Goal: Transaction & Acquisition: Purchase product/service

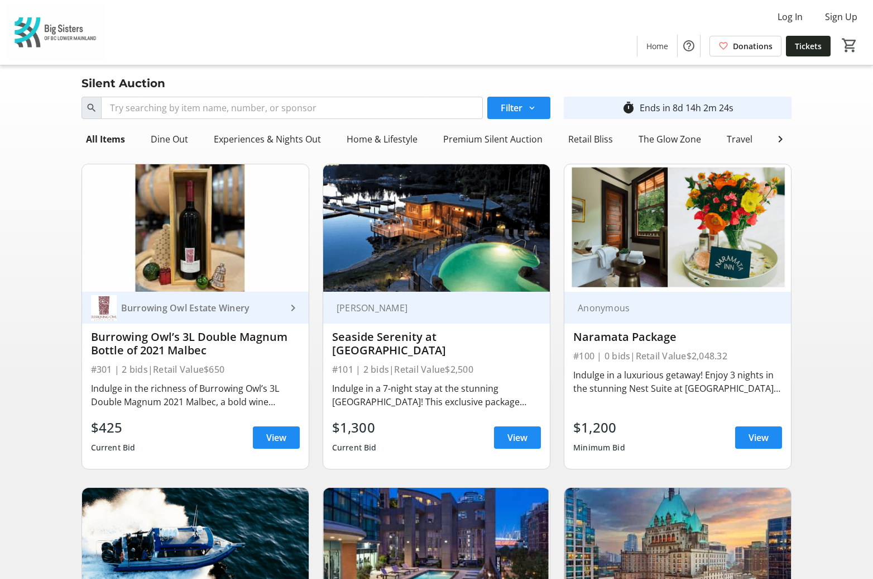
click at [422, 250] on img at bounding box center [436, 227] width 227 height 127
drag, startPoint x: 515, startPoint y: 446, endPoint x: 508, endPoint y: 442, distance: 7.5
click at [514, 444] on span "View" at bounding box center [518, 437] width 20 height 13
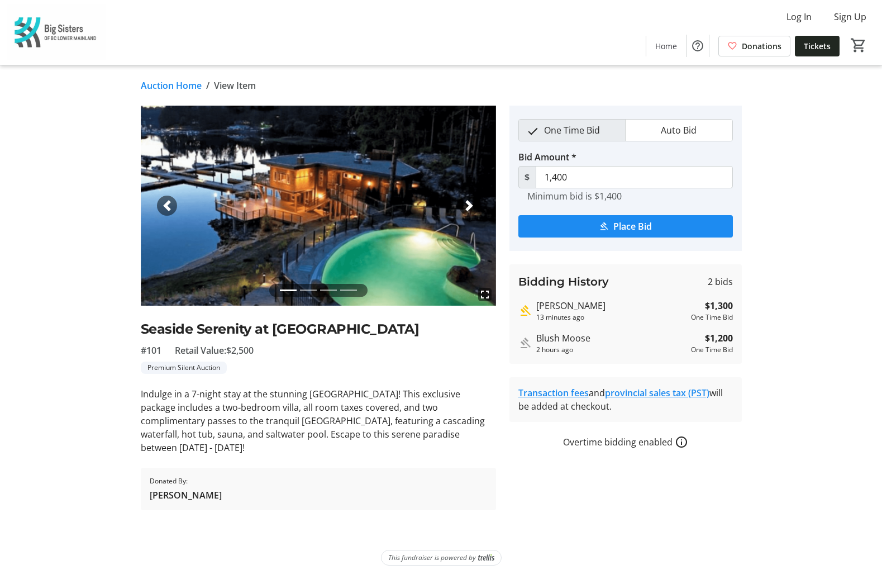
click at [472, 207] on span "button" at bounding box center [469, 205] width 11 height 11
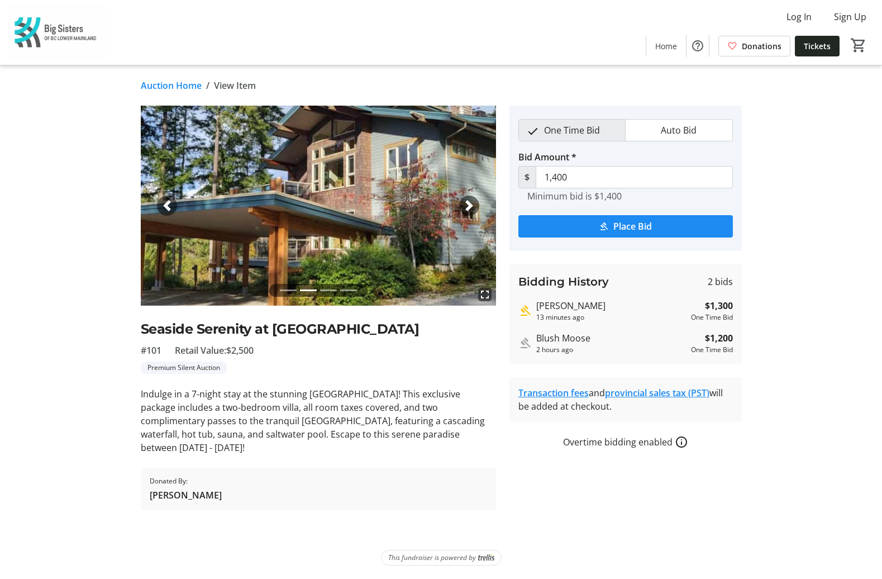
click at [472, 207] on span "button" at bounding box center [469, 205] width 11 height 11
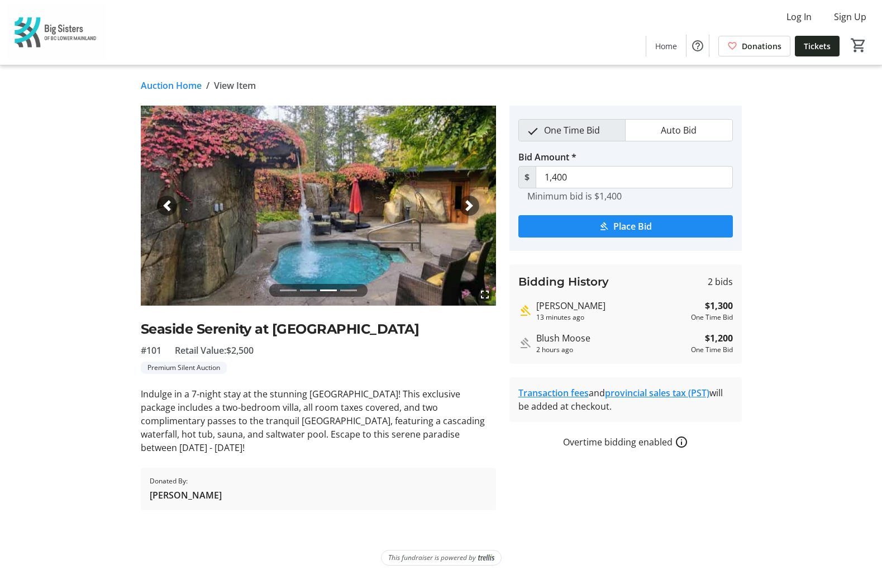
click at [472, 207] on span "button" at bounding box center [469, 205] width 11 height 11
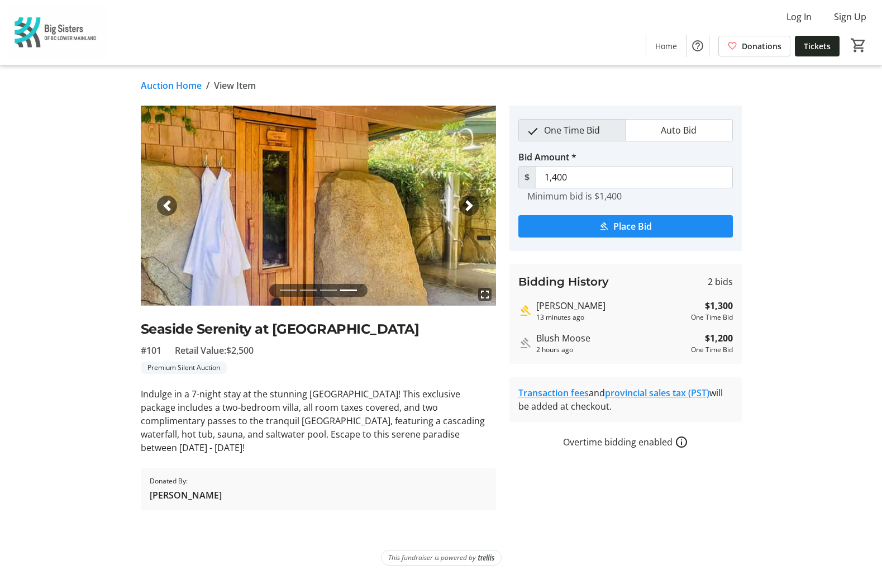
click at [472, 207] on span "button" at bounding box center [469, 205] width 11 height 11
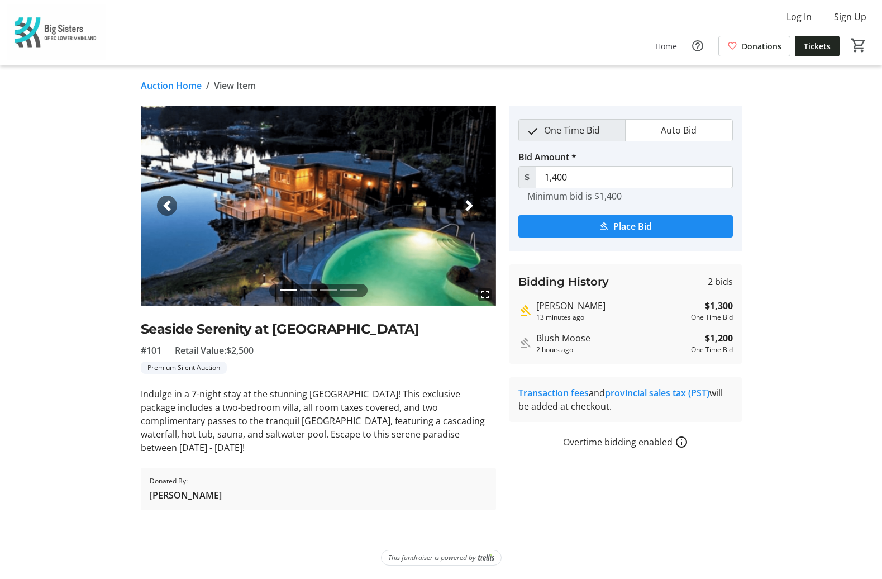
click at [472, 207] on span "button" at bounding box center [469, 205] width 11 height 11
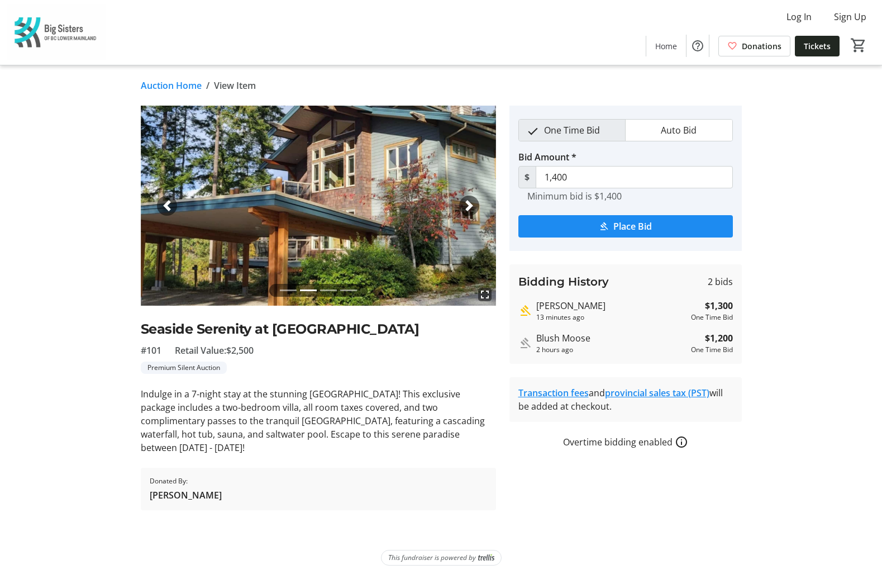
click at [472, 207] on span "button" at bounding box center [469, 205] width 11 height 11
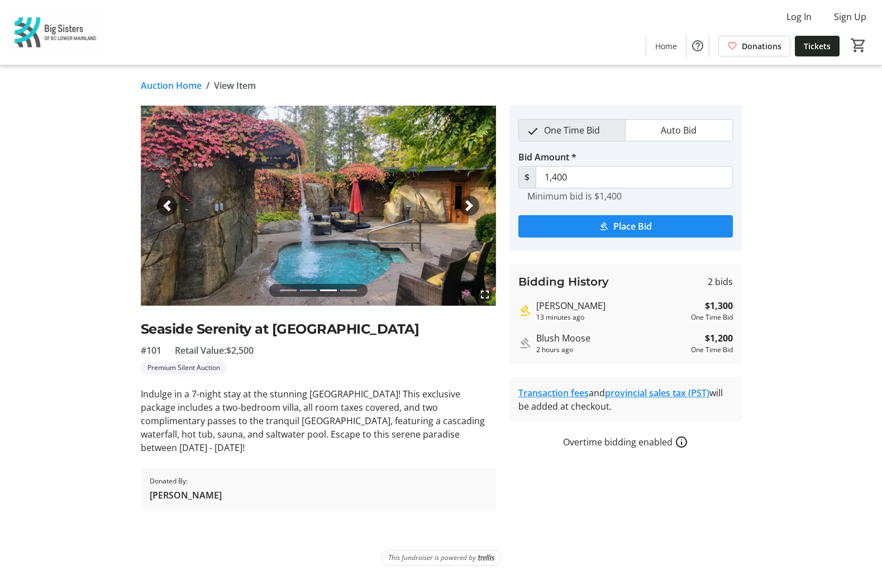
click at [472, 207] on span "button" at bounding box center [469, 205] width 11 height 11
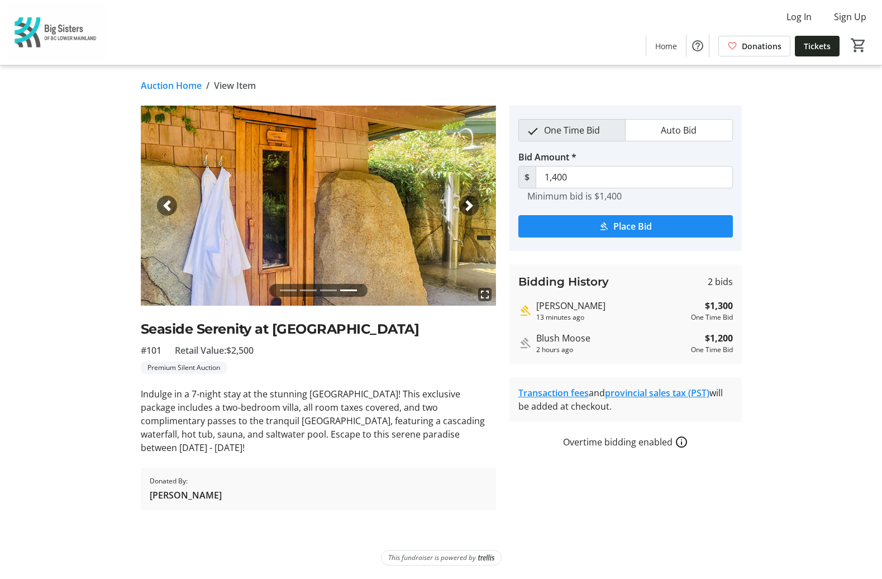
click at [472, 207] on span "button" at bounding box center [469, 205] width 11 height 11
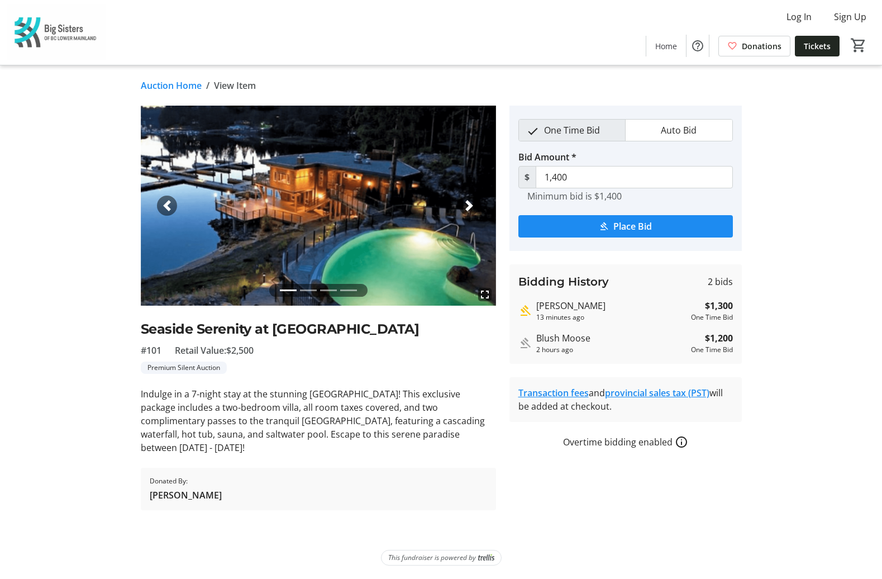
click at [472, 207] on span "button" at bounding box center [469, 205] width 11 height 11
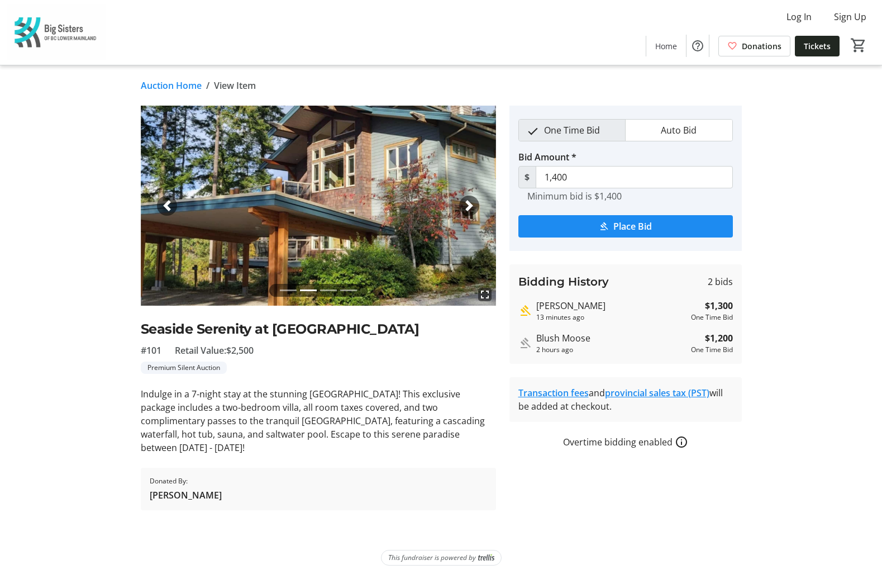
click at [472, 207] on span "button" at bounding box center [469, 205] width 11 height 11
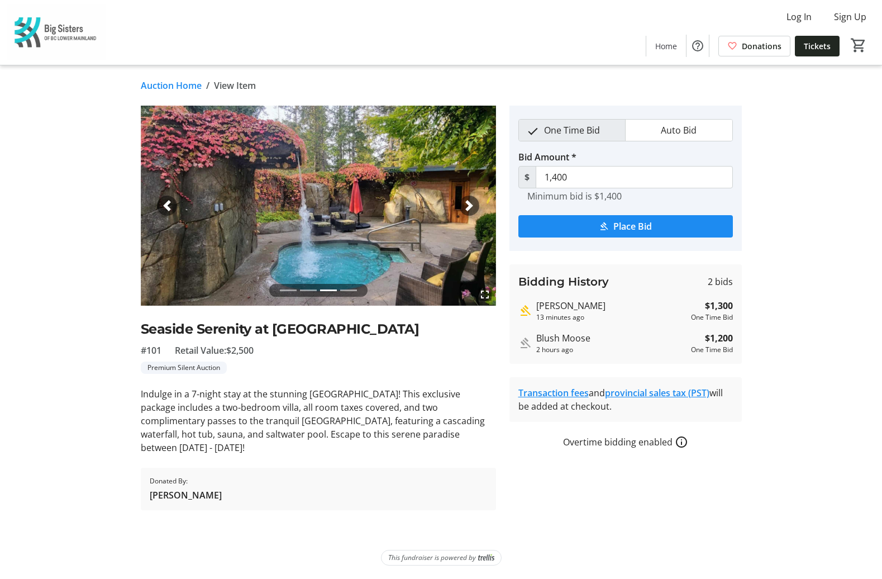
click at [472, 207] on span "button" at bounding box center [469, 205] width 11 height 11
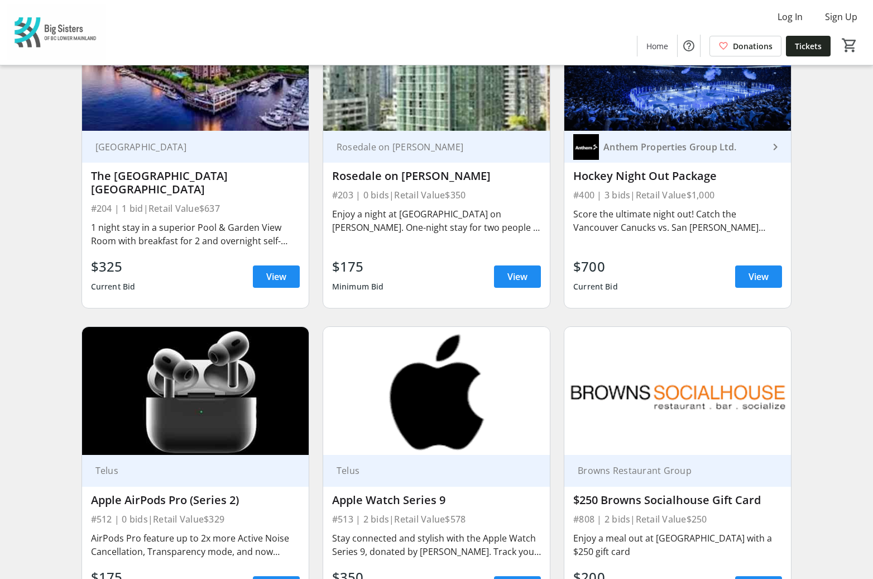
scroll to position [805, 0]
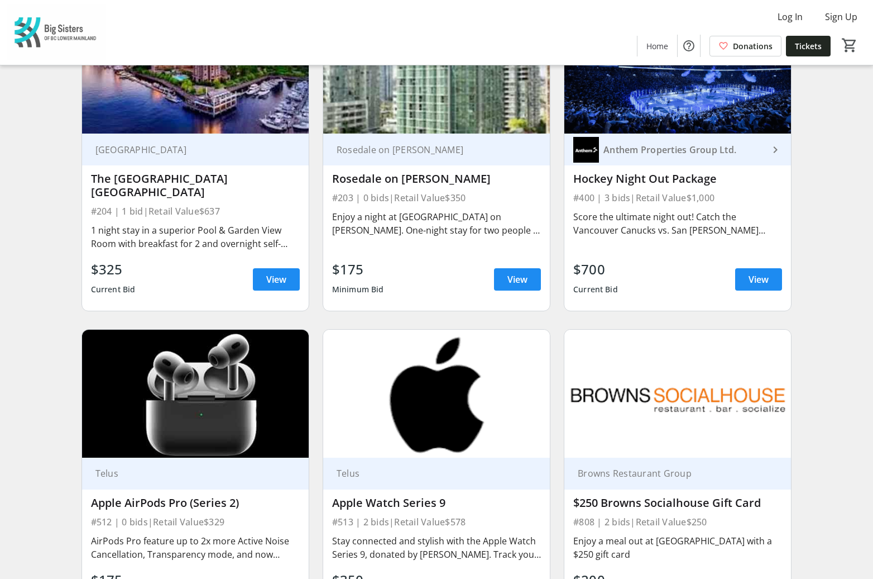
drag, startPoint x: 768, startPoint y: 275, endPoint x: 785, endPoint y: 278, distance: 17.5
click at [768, 275] on span "View" at bounding box center [759, 279] width 20 height 13
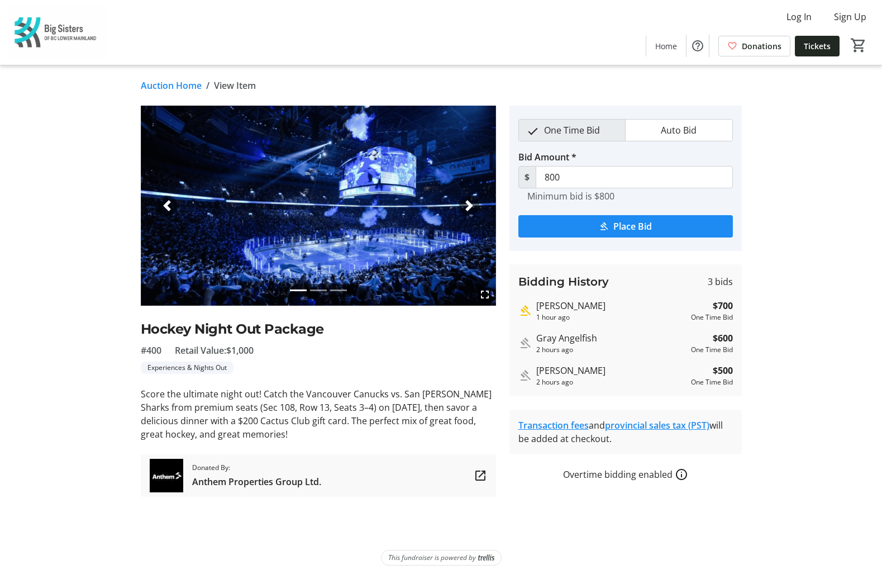
scroll to position [0, 1]
click at [468, 207] on span "button" at bounding box center [469, 205] width 11 height 11
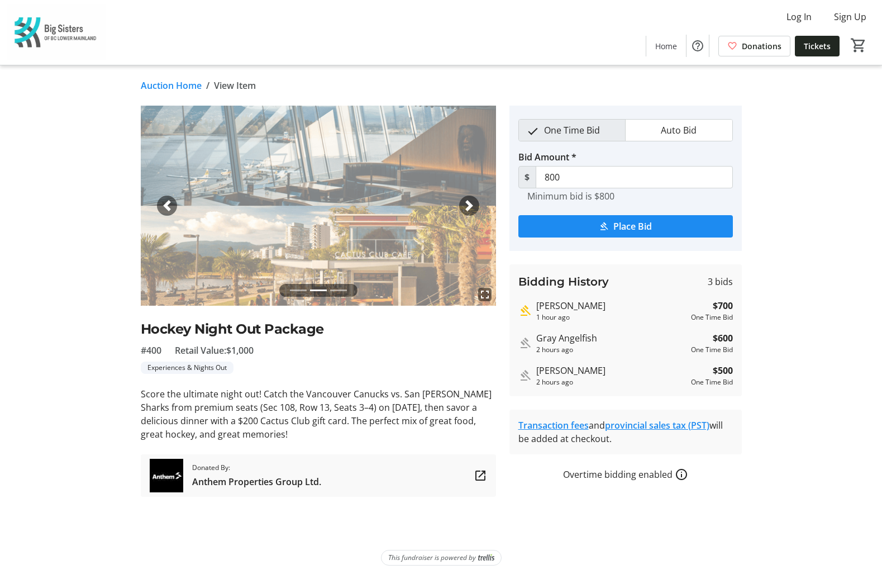
scroll to position [0, 1]
click at [467, 207] on span "button" at bounding box center [469, 205] width 11 height 11
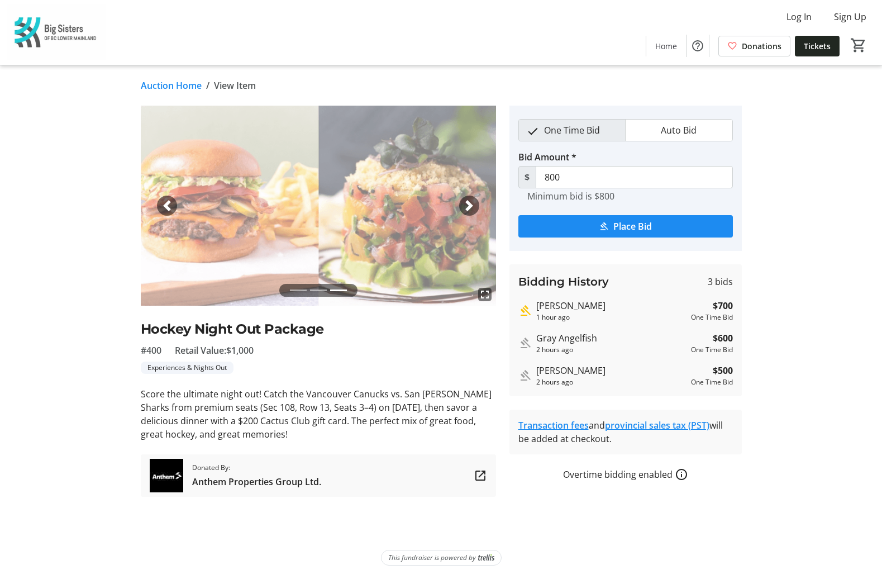
click at [467, 207] on span "button" at bounding box center [469, 205] width 11 height 11
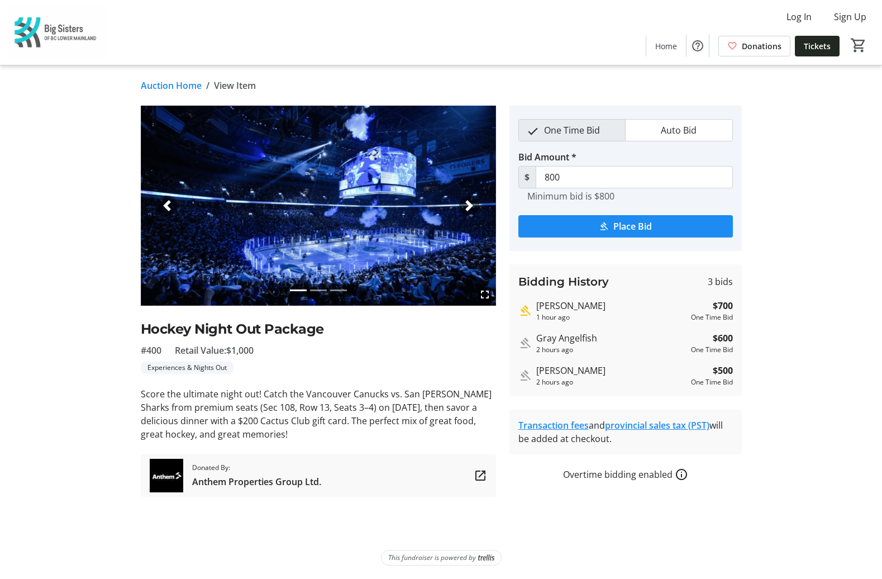
click at [467, 207] on span "button" at bounding box center [469, 205] width 11 height 11
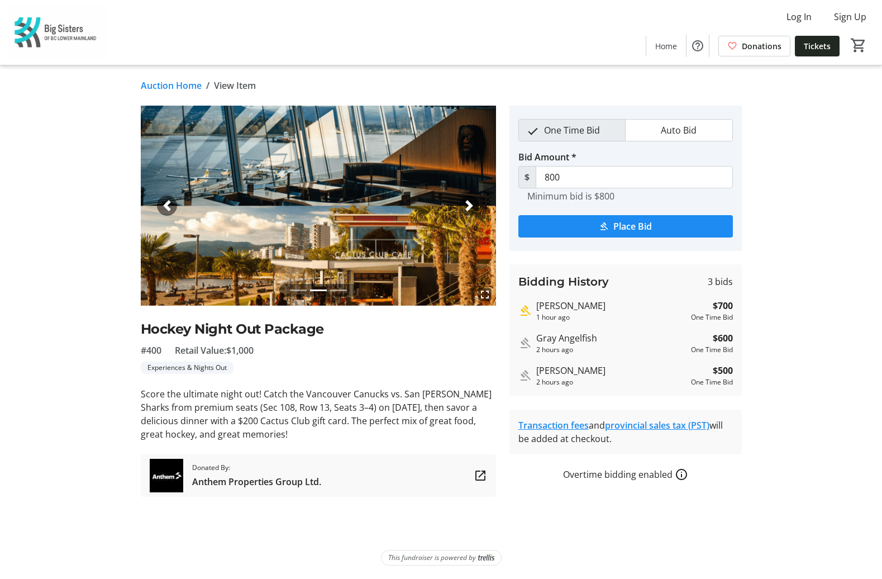
click at [467, 207] on span "button" at bounding box center [469, 205] width 11 height 11
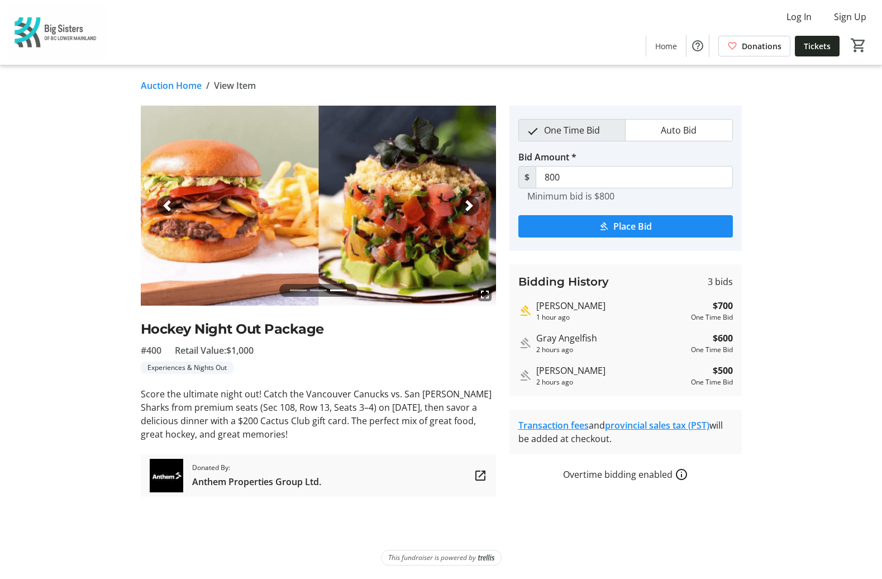
scroll to position [0, 0]
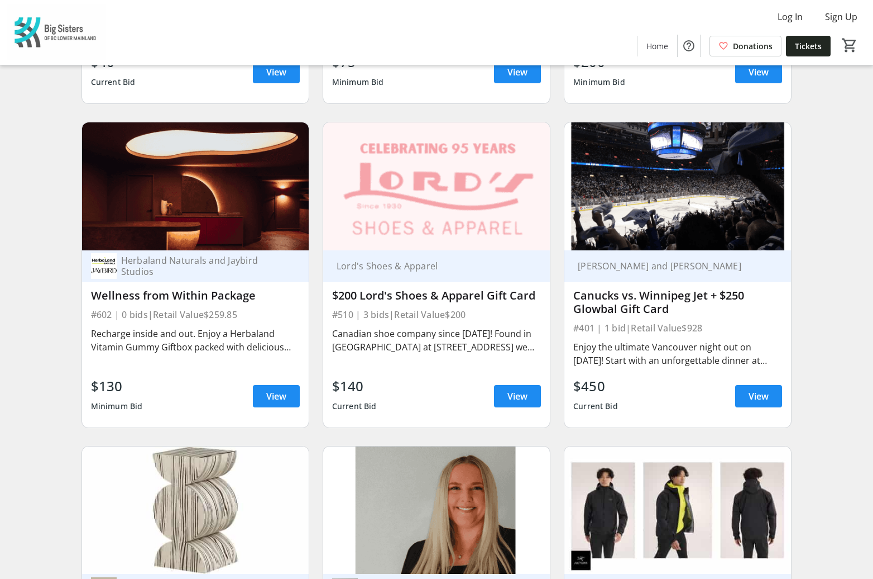
scroll to position [3621, 0]
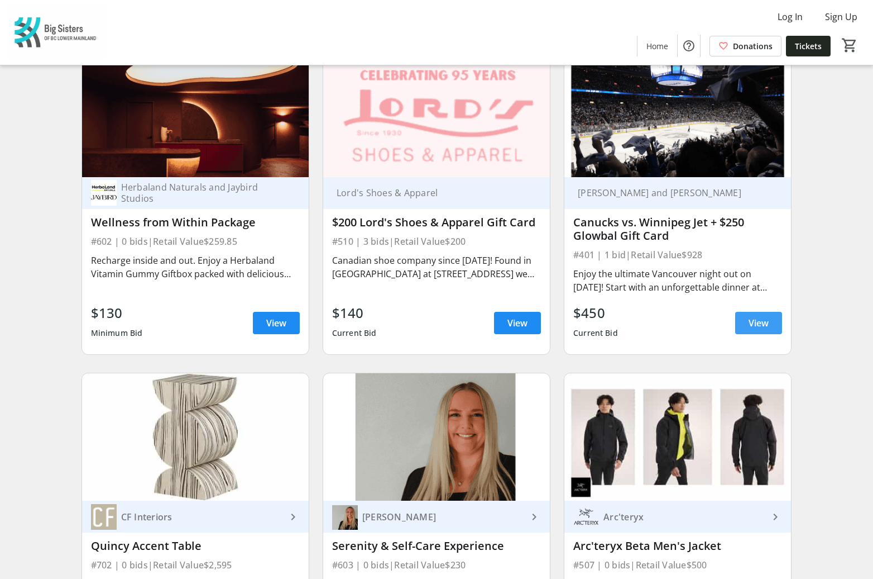
click at [775, 323] on span at bounding box center [758, 322] width 47 height 27
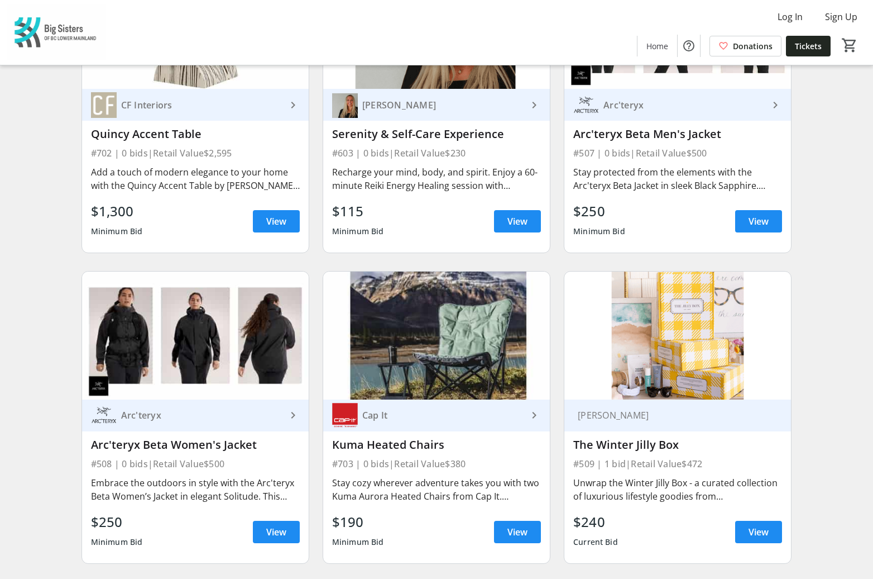
scroll to position [3813, 0]
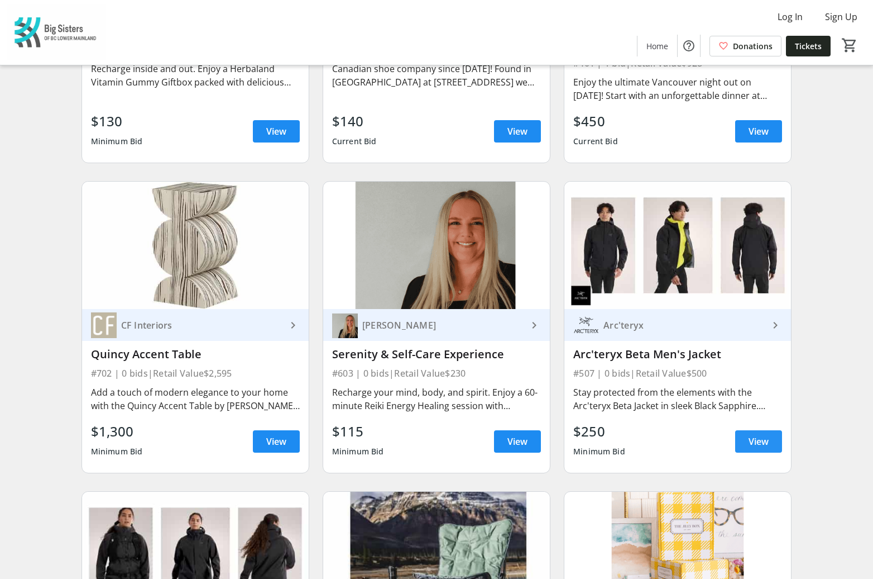
click at [772, 441] on span at bounding box center [758, 441] width 47 height 27
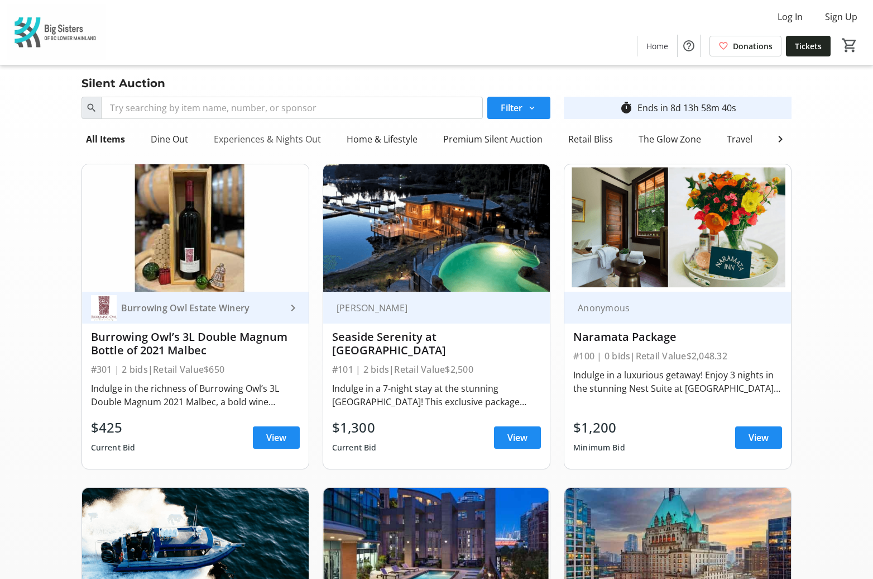
click at [298, 136] on div "Experiences & Nights Out" at bounding box center [267, 139] width 116 height 22
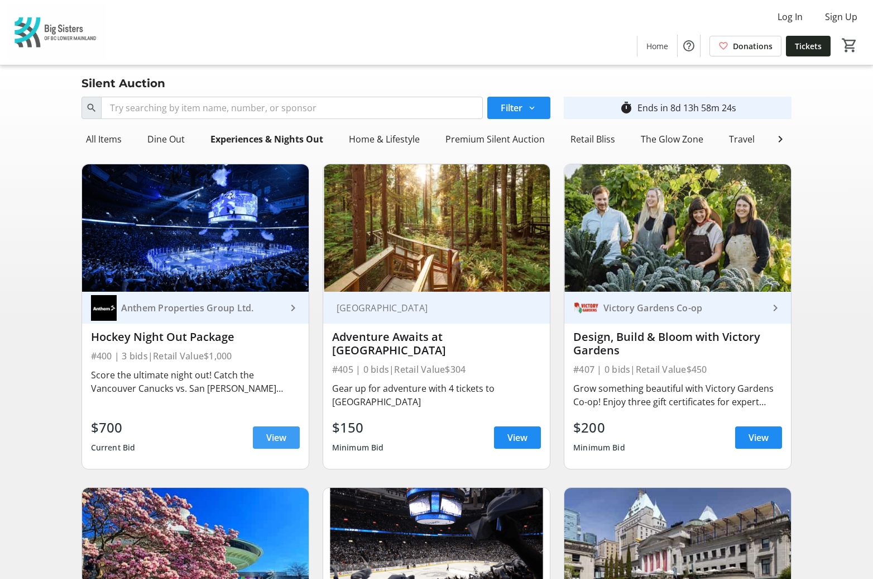
click at [276, 444] on span "View" at bounding box center [276, 437] width 20 height 13
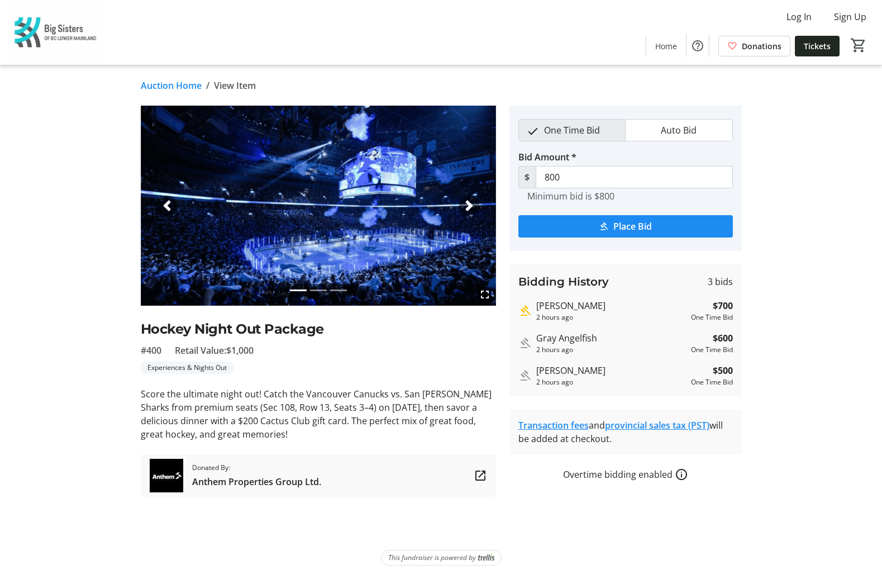
click at [187, 86] on link "Auction Home" at bounding box center [171, 85] width 61 height 13
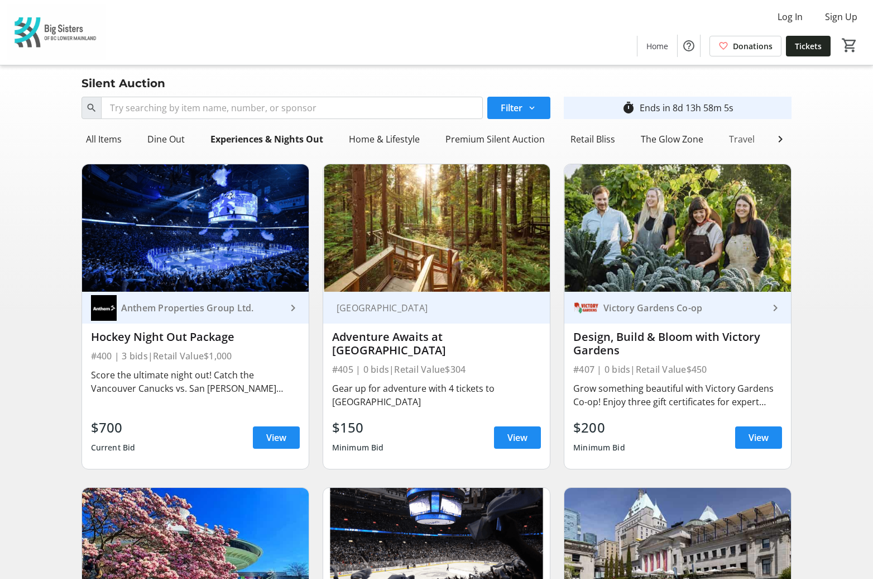
click at [740, 140] on div "Travel" at bounding box center [742, 139] width 35 height 22
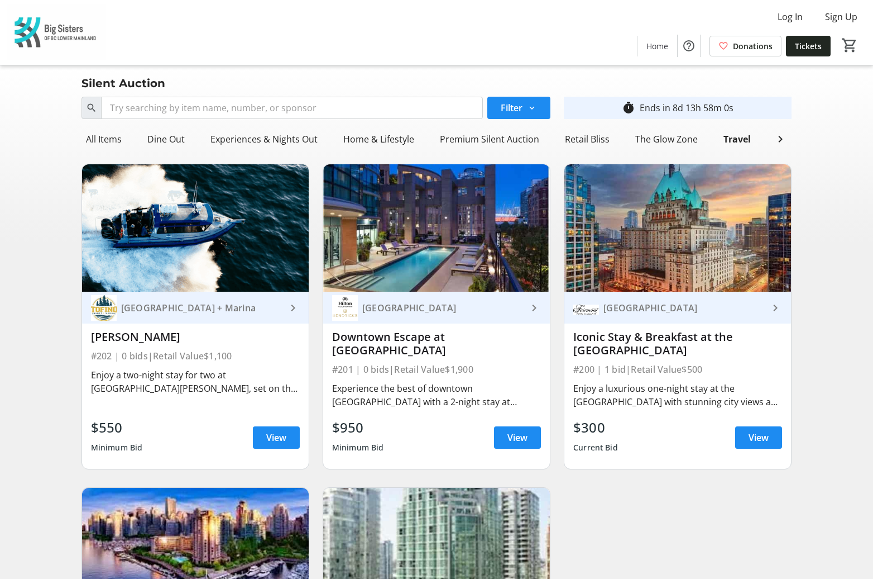
drag, startPoint x: 868, startPoint y: 181, endPoint x: 847, endPoint y: 248, distance: 69.8
click at [847, 248] on div "Search Filter timer_outline Ends in 8d 13h 58m 0s All Items Dine Out Experience…" at bounding box center [436, 447] width 869 height 710
click at [666, 46] on span "Home" at bounding box center [658, 46] width 22 height 12
